Goal: Task Accomplishment & Management: Use online tool/utility

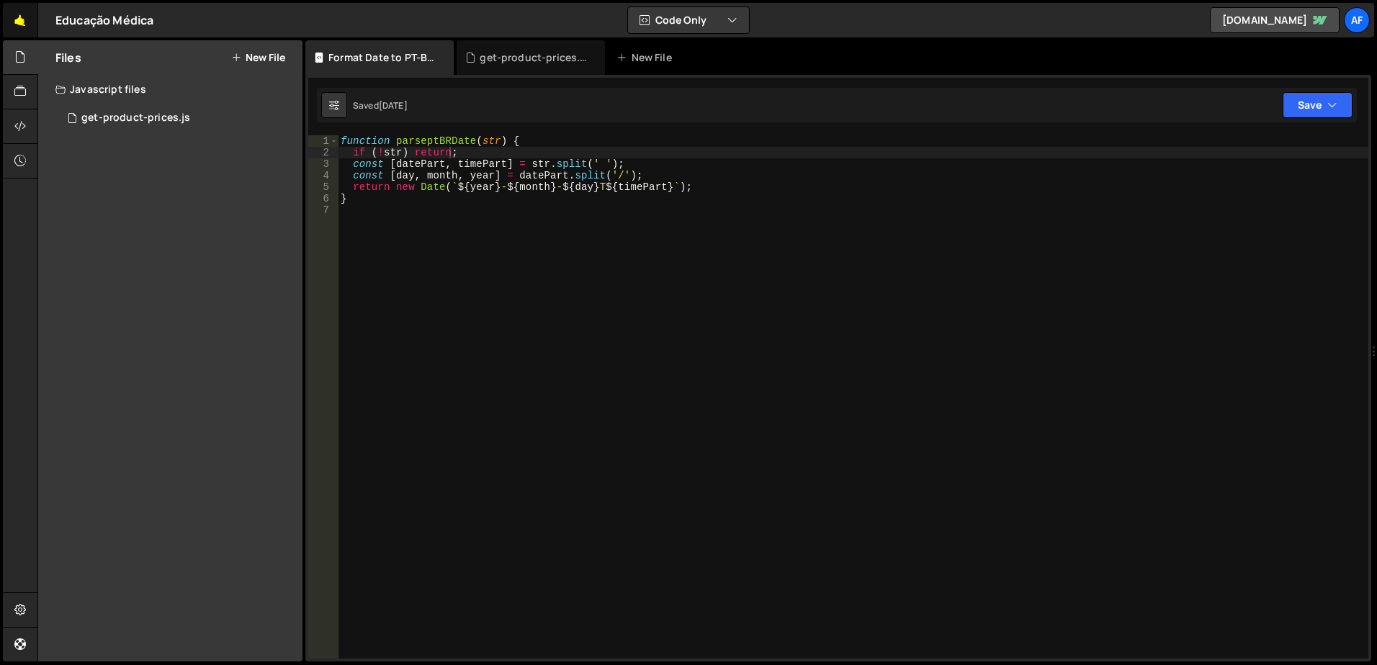
click at [21, 19] on link "🤙" at bounding box center [20, 20] width 35 height 35
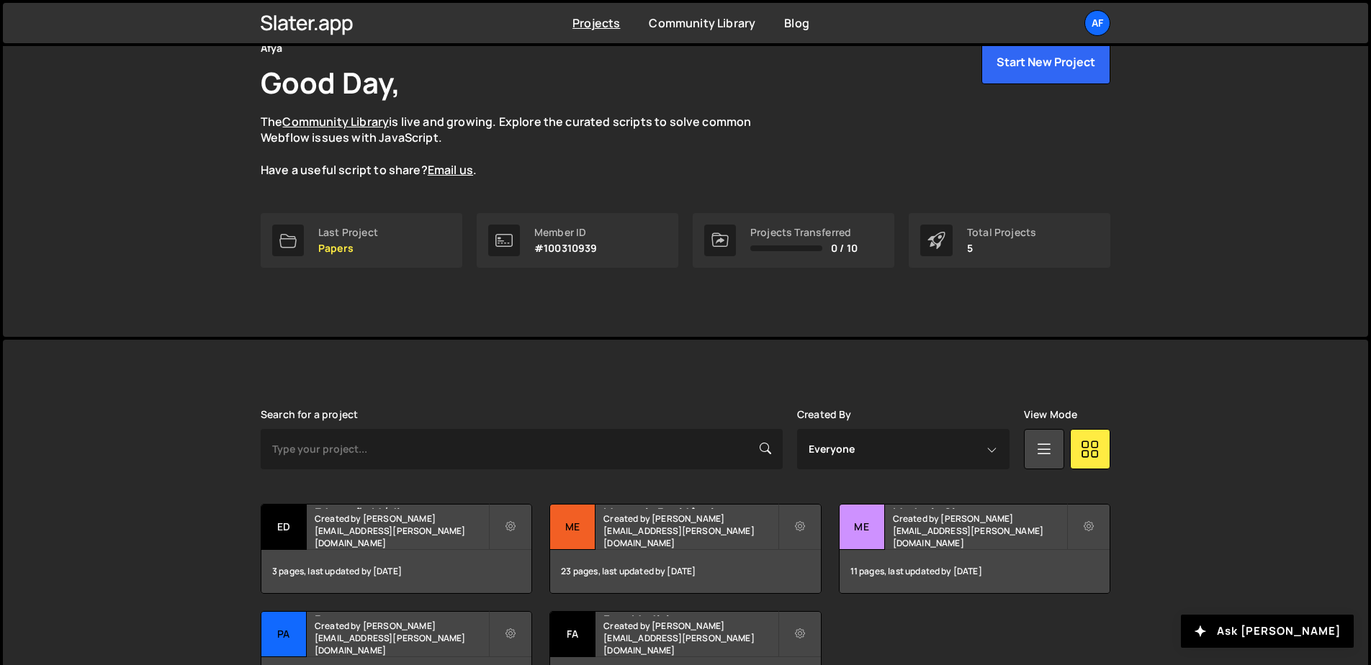
scroll to position [184, 0]
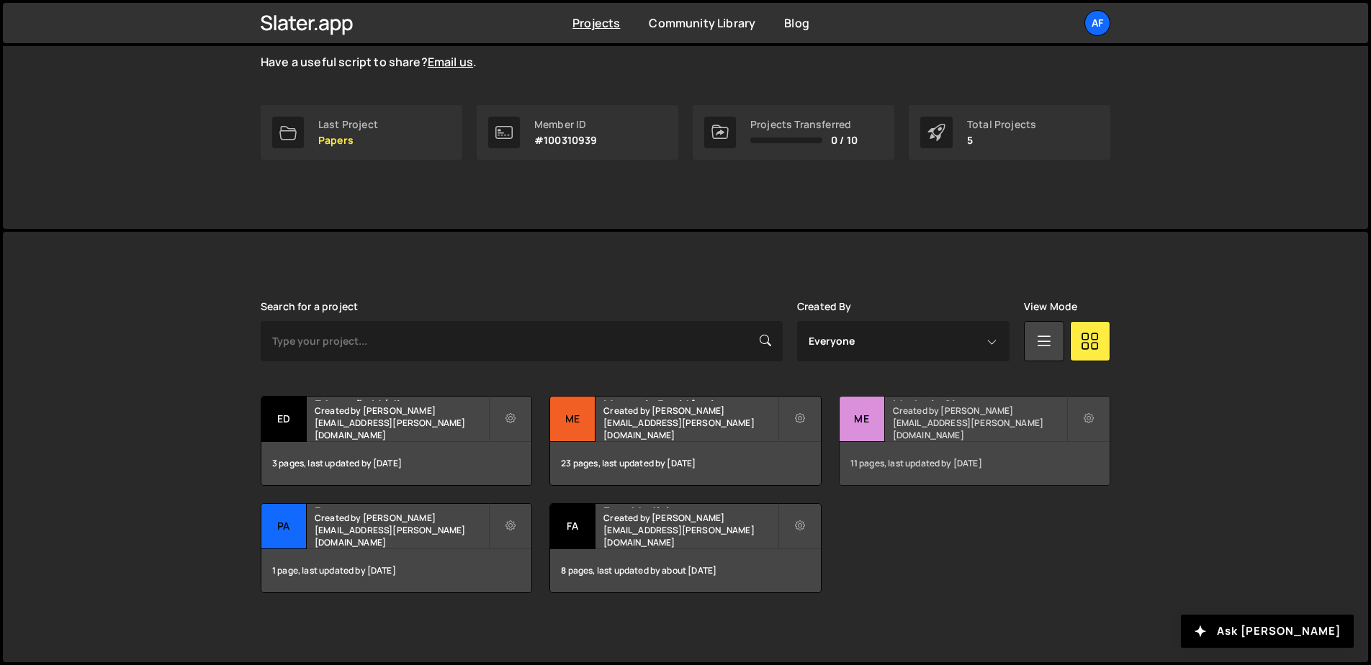
click at [946, 428] on small "Created by hudson.oliveira@afya.com.br" at bounding box center [980, 423] width 174 height 37
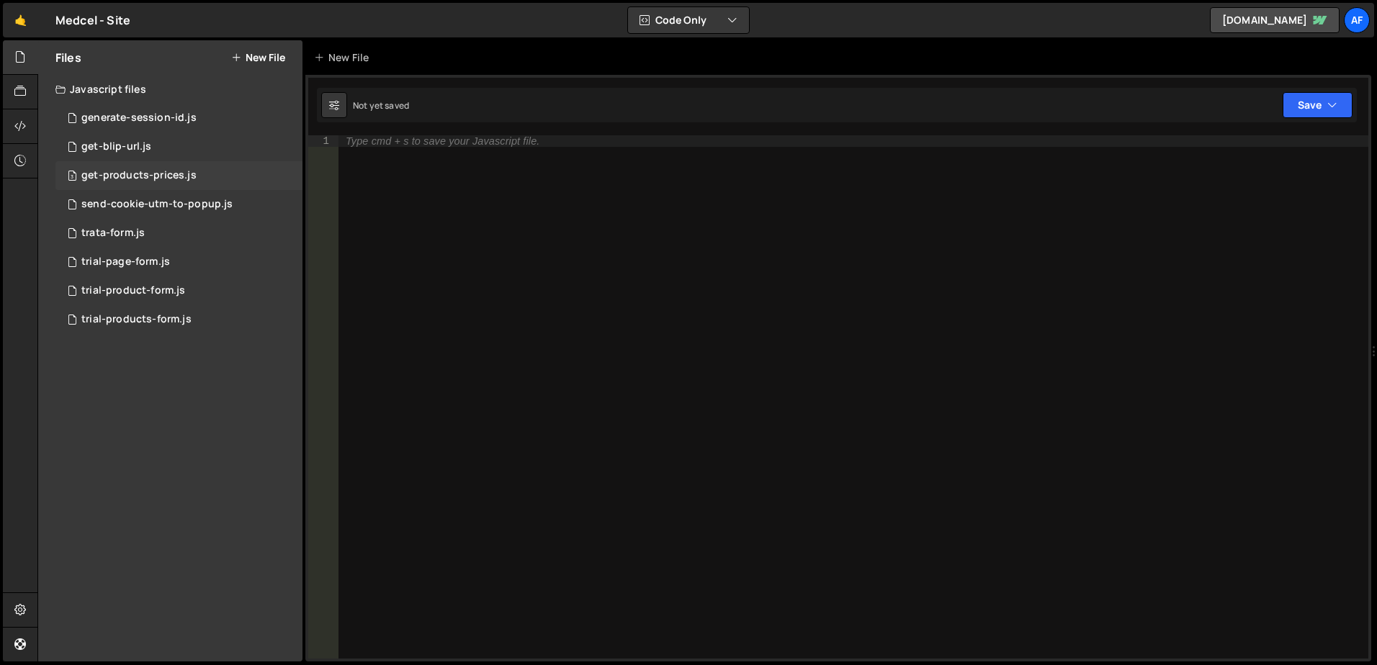
click at [150, 165] on div "3 get-products-prices.js 0" at bounding box center [178, 175] width 247 height 29
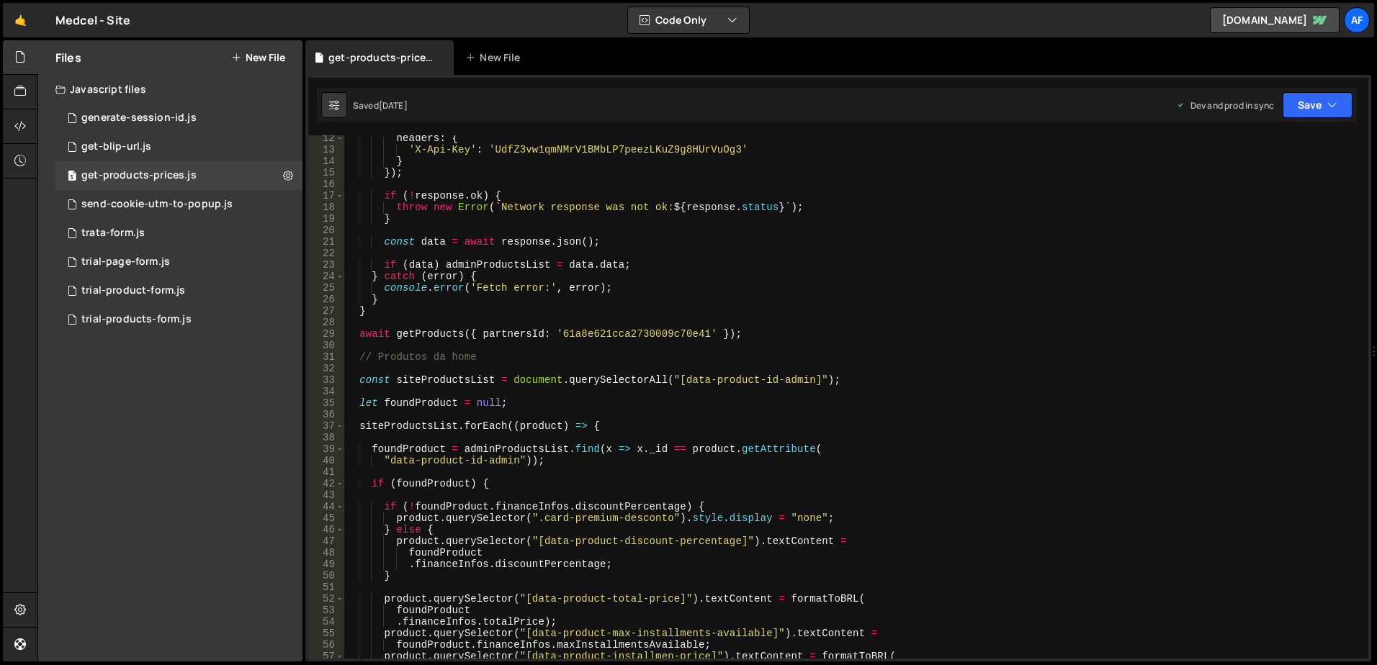
scroll to position [259, 0]
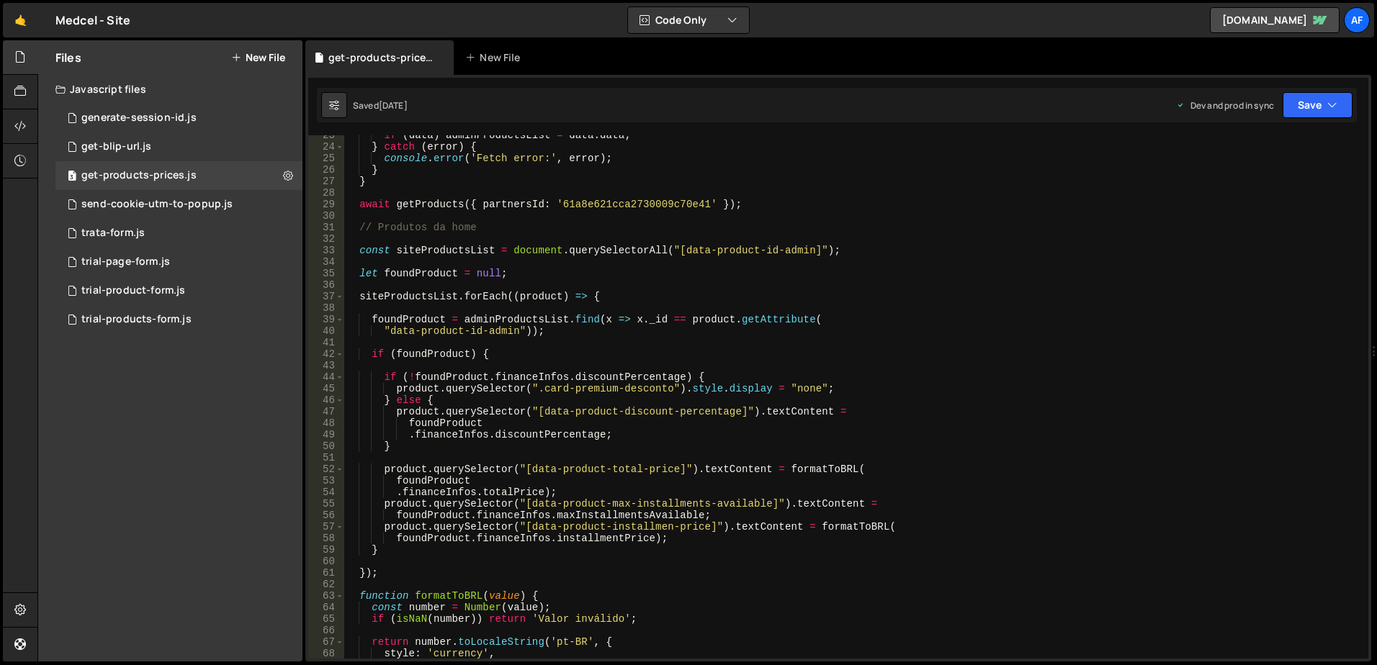
click at [557, 388] on div "if ( data ) adminProductsList = data . data ; } catch ( error ) { console . err…" at bounding box center [853, 403] width 1018 height 547
drag, startPoint x: 534, startPoint y: 386, endPoint x: 670, endPoint y: 399, distance: 136.7
click at [666, 394] on div "if ( data ) adminProductsList = data . data ; } catch ( error ) { console . err…" at bounding box center [853, 403] width 1018 height 547
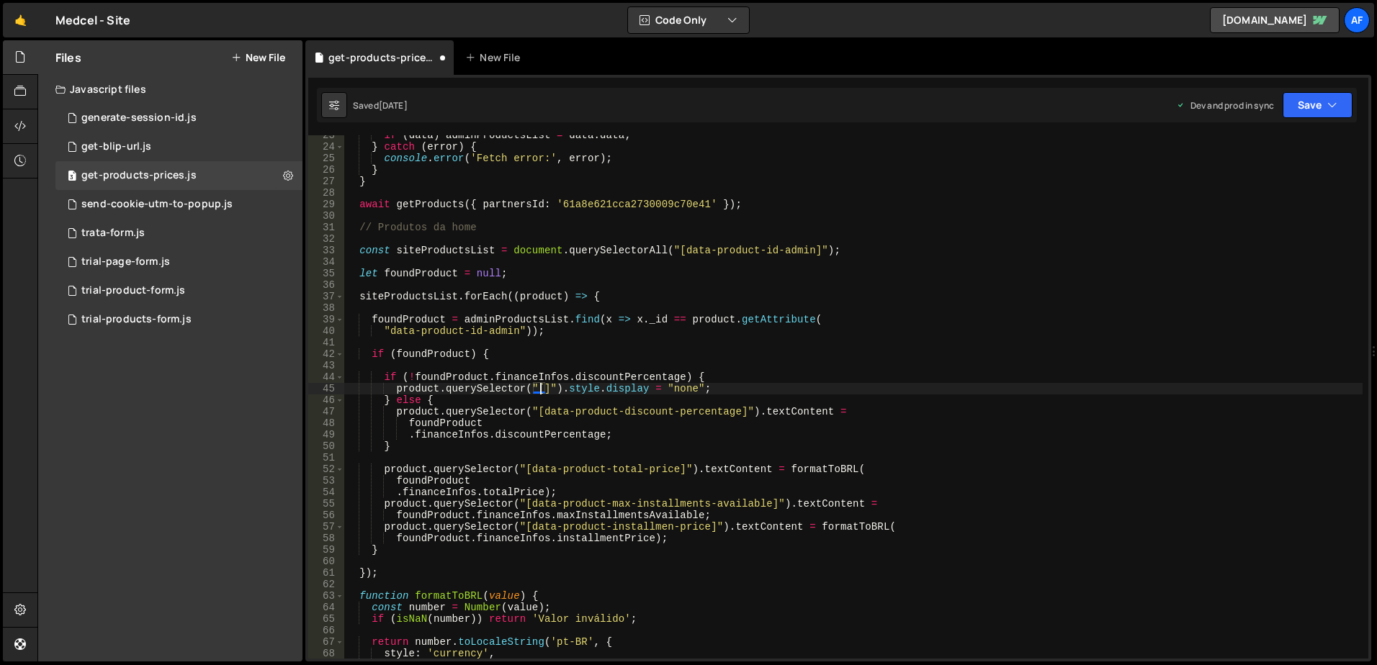
paste textarea "data-product-discount-wrapper"
click at [851, 331] on div "if ( data ) adminProductsList = data . data ; } catch ( error ) { console . err…" at bounding box center [853, 403] width 1018 height 547
type textarea ""data-product-id-admin"));"
